Goal: Find specific page/section: Find specific page/section

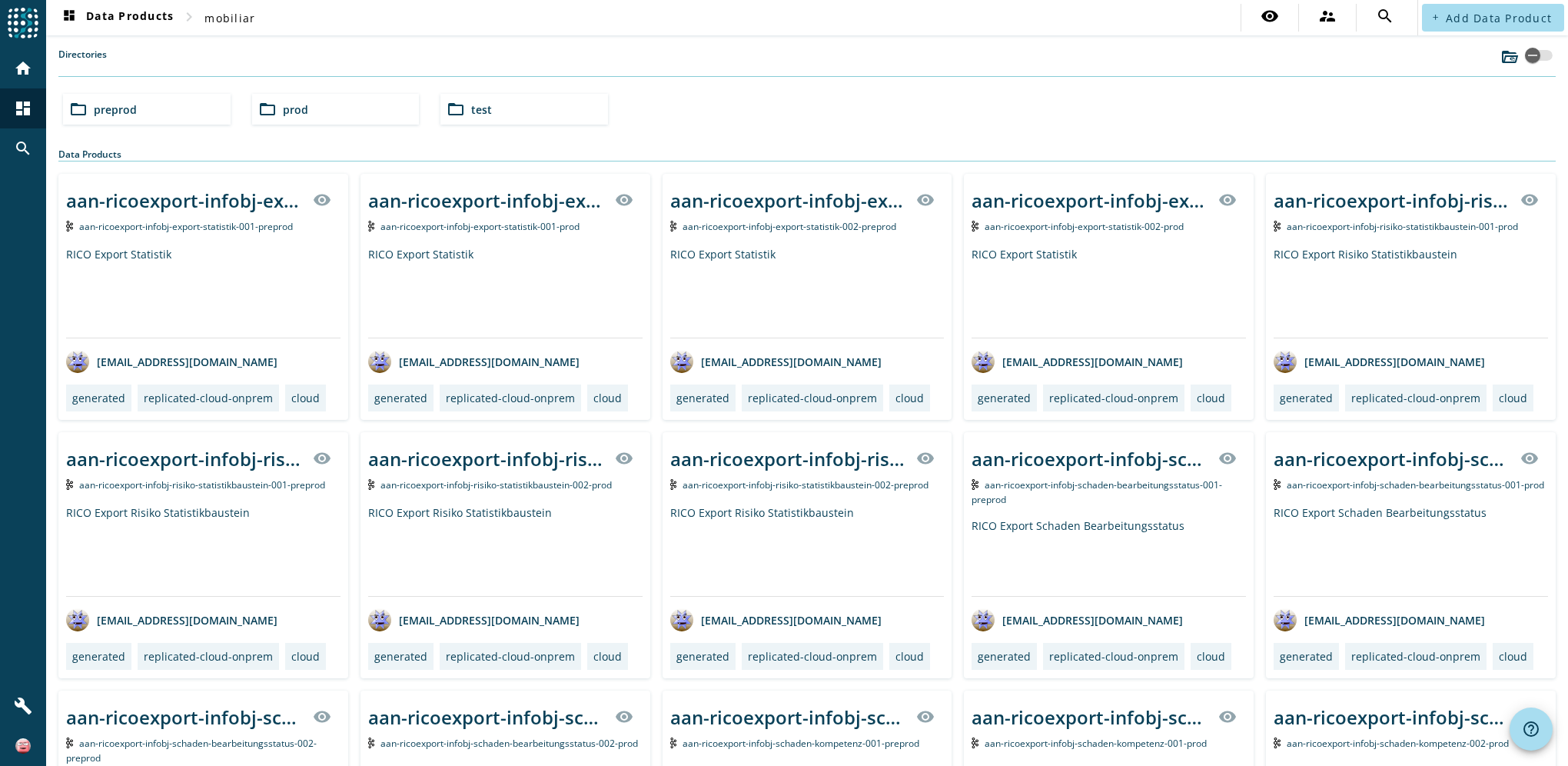
click at [189, 103] on div "folder_open preprod" at bounding box center [147, 109] width 168 height 31
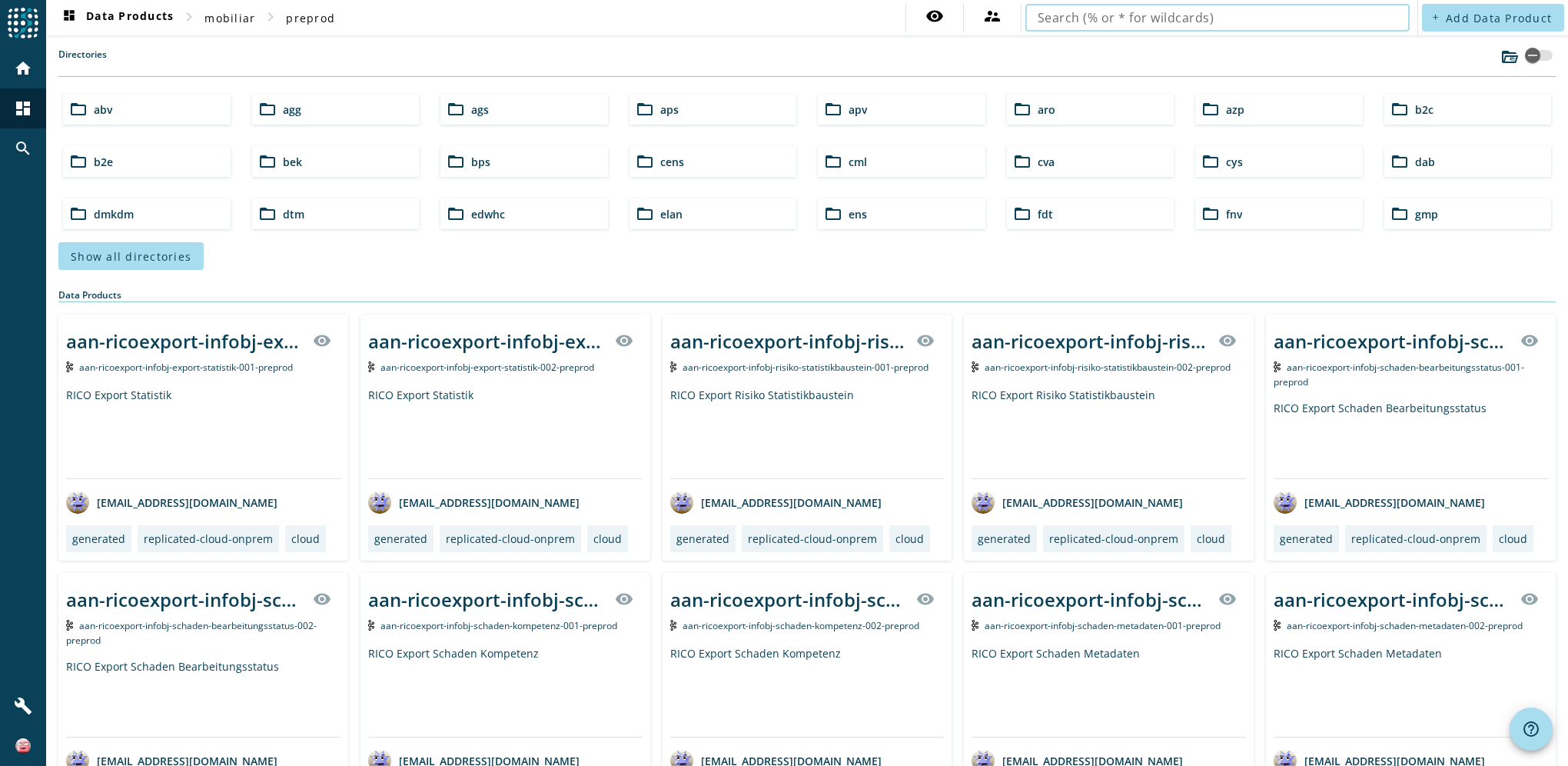
click at [1234, 19] on input "text" at bounding box center [1217, 18] width 360 height 19
type input "vpv-vertrag-infobj"
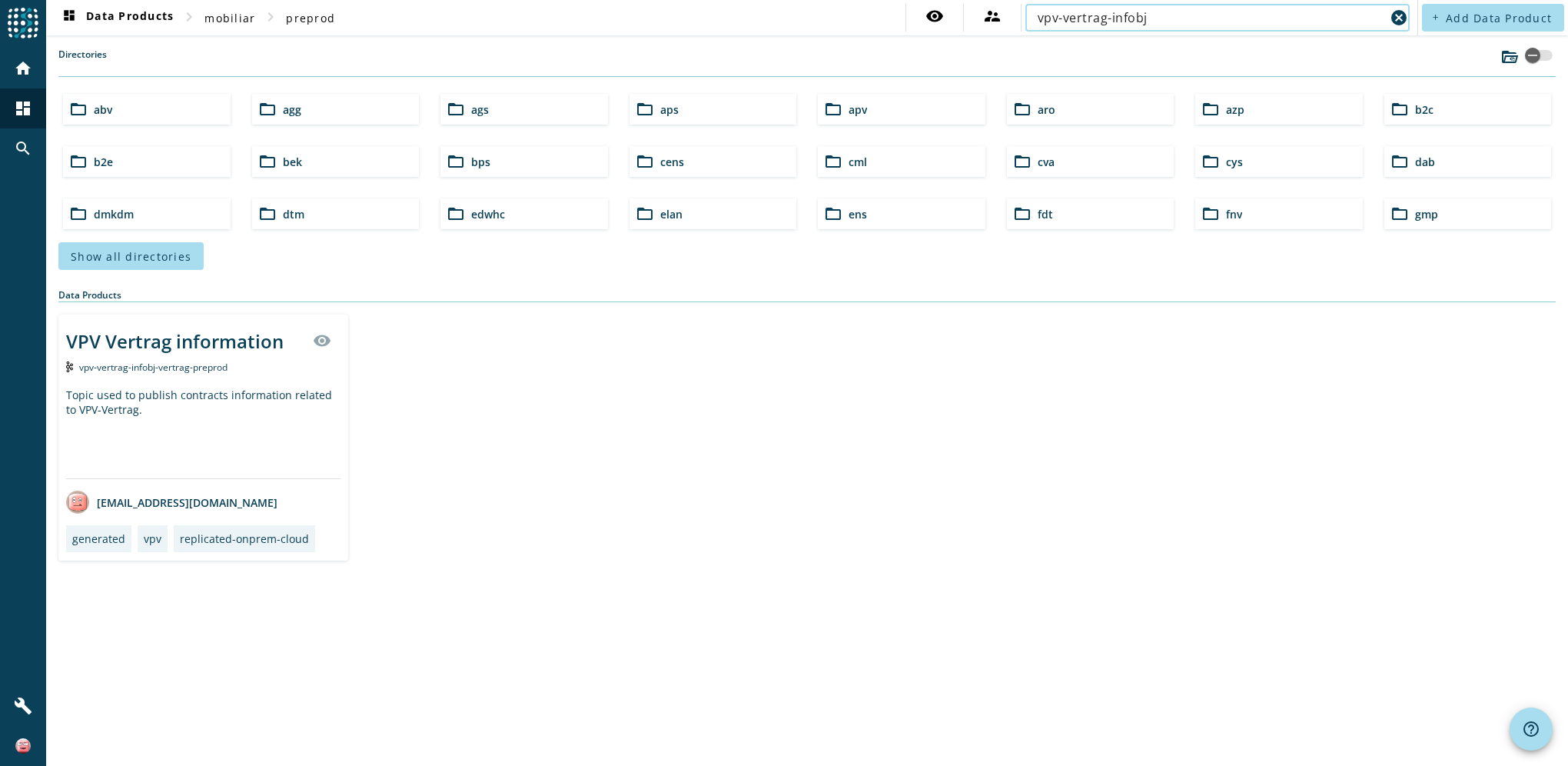
click at [200, 341] on div "VPV Vertrag information" at bounding box center [175, 341] width 218 height 26
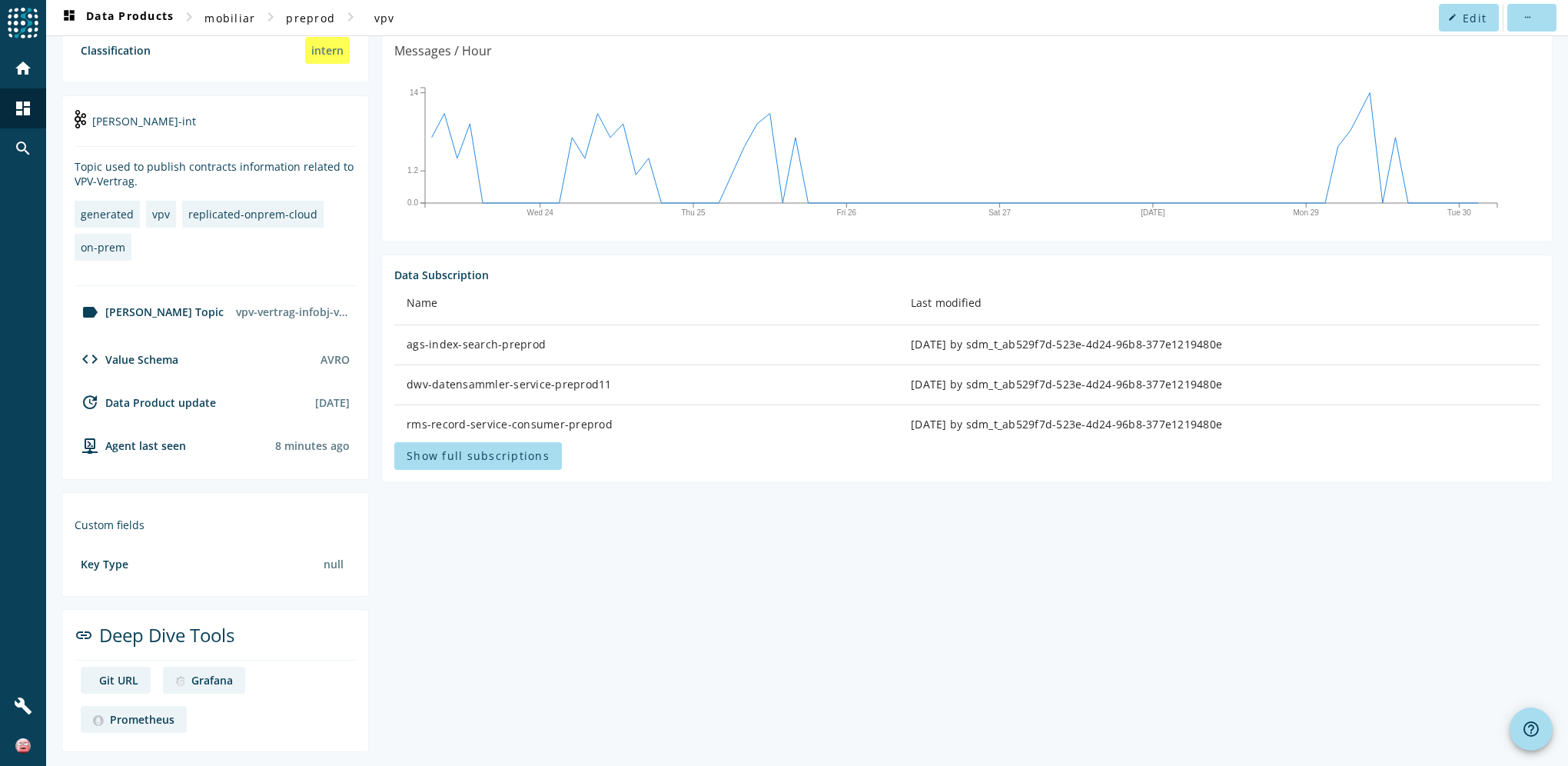
scroll to position [192, 0]
